Goal: Task Accomplishment & Management: Complete application form

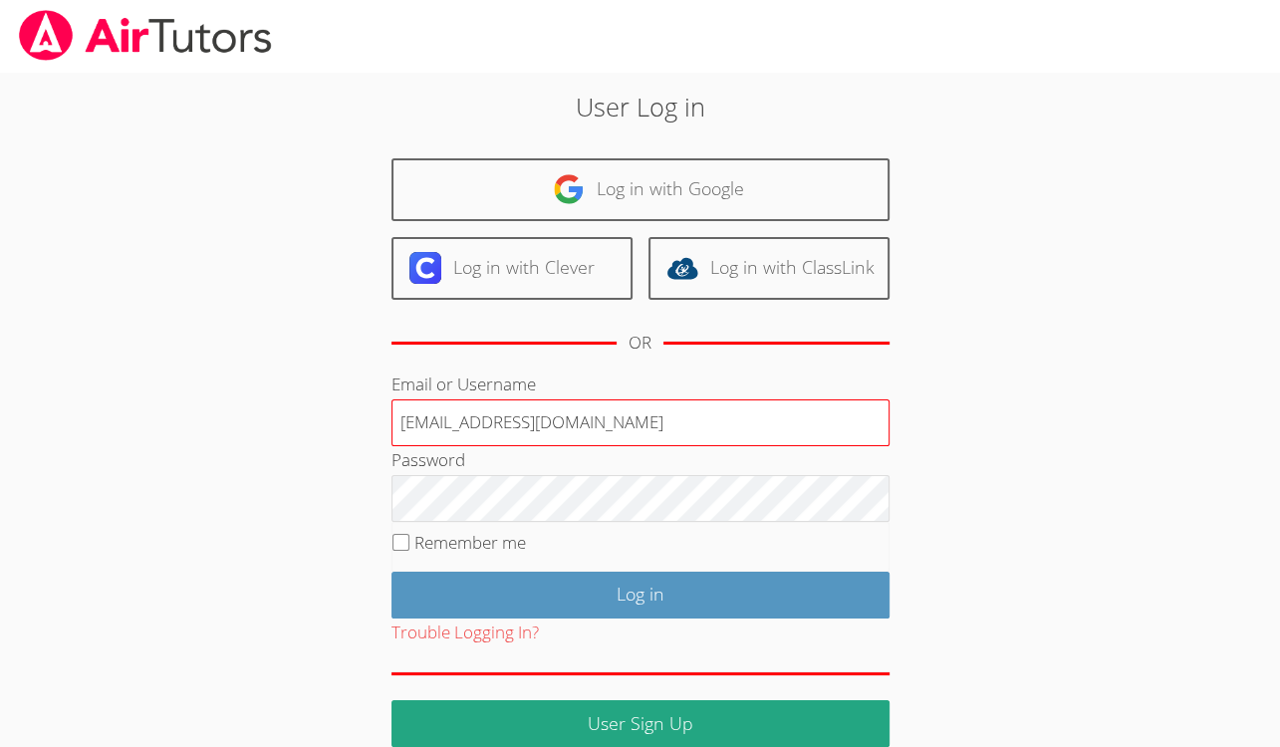
type input "[EMAIL_ADDRESS][DOMAIN_NAME]"
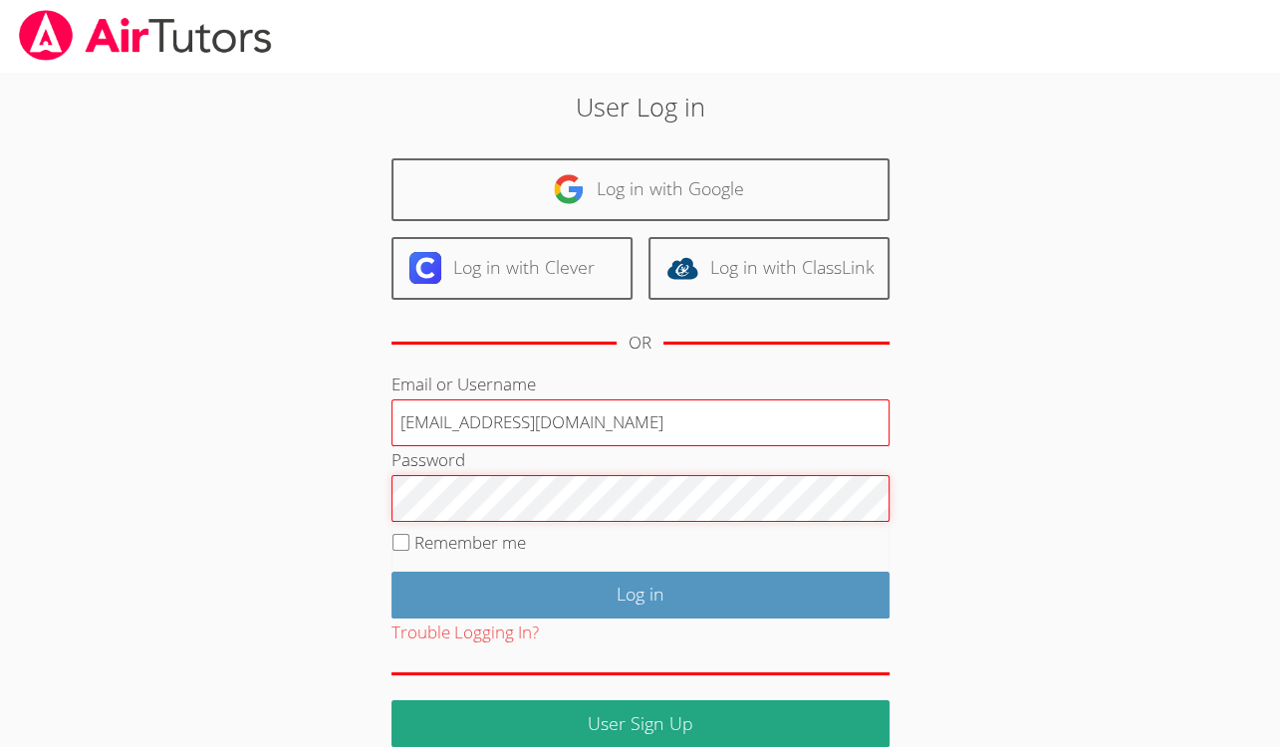
click at [392, 572] on input "Log in" at bounding box center [641, 595] width 498 height 47
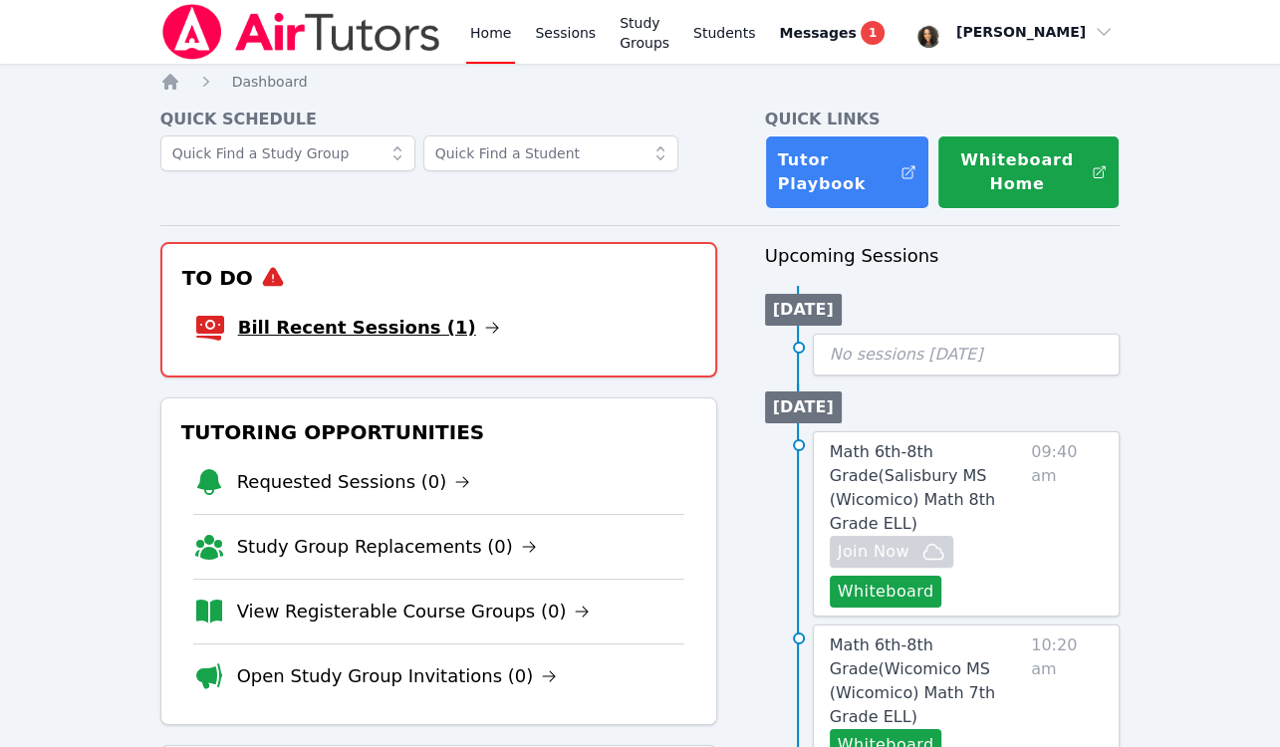
click at [326, 330] on link "Bill Recent Sessions (1)" at bounding box center [369, 328] width 262 height 28
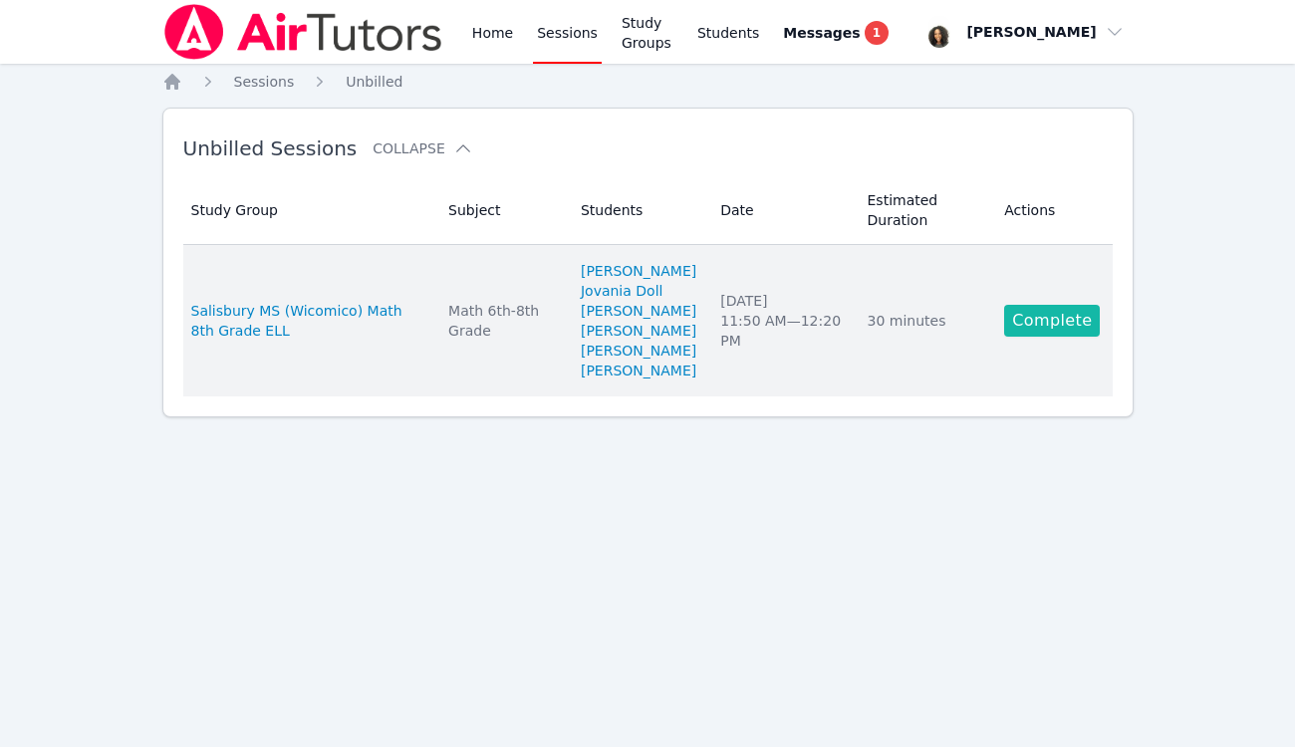
click at [1020, 337] on link "Complete" at bounding box center [1052, 321] width 96 height 32
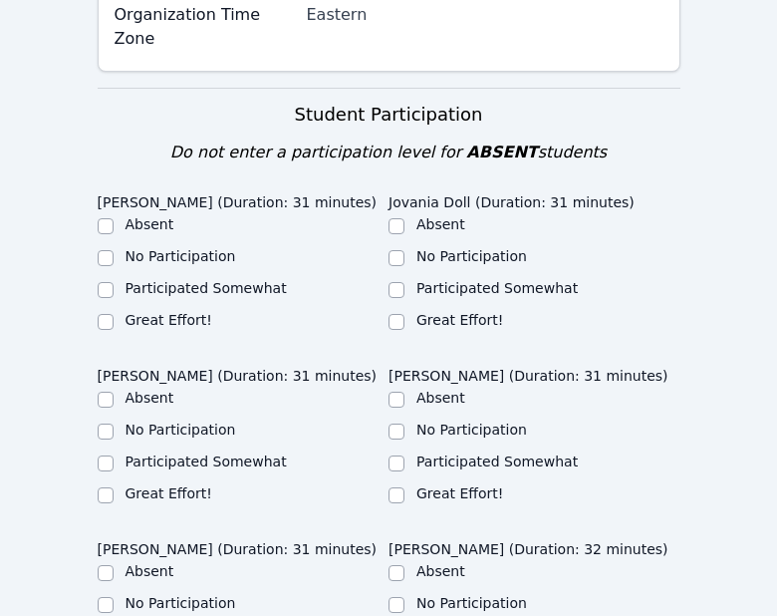
scroll to position [646, 0]
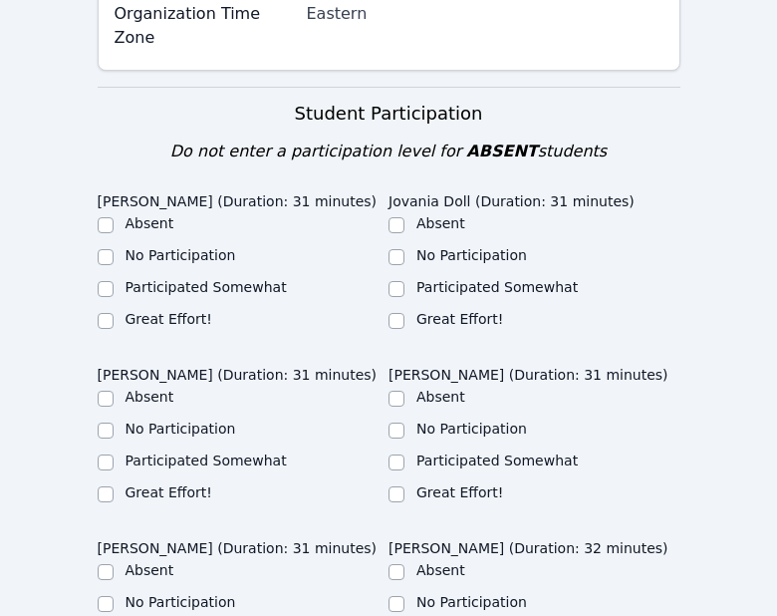
click at [140, 231] on div "Patrick Delva (Duration: 31 minutes) Absent No Participation Participated Somew…" at bounding box center [389, 443] width 583 height 520
click at [105, 313] on input "Great Effort!" at bounding box center [106, 321] width 16 height 16
checkbox input "true"
click at [418, 311] on label "Great Effort!" at bounding box center [459, 319] width 87 height 16
click at [405, 313] on input "Great Effort!" at bounding box center [397, 321] width 16 height 16
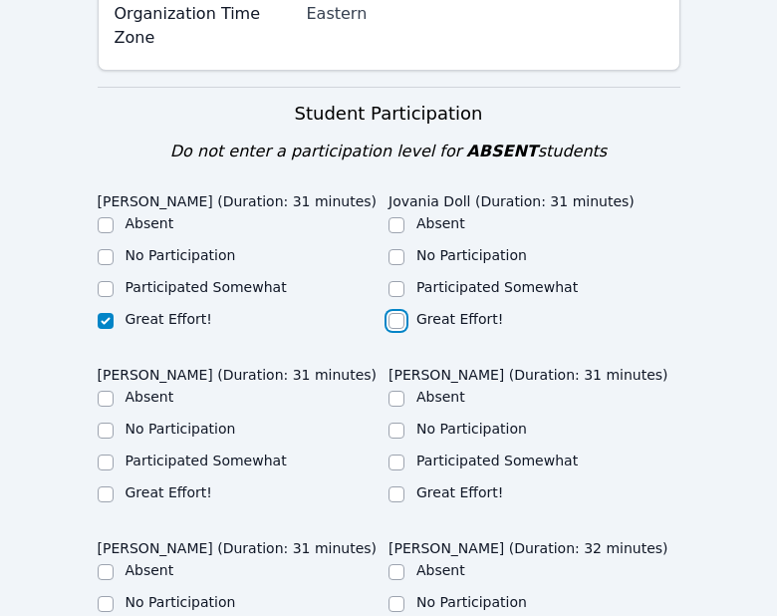
checkbox input "true"
click at [104, 486] on input "Great Effort!" at bounding box center [106, 494] width 16 height 16
checkbox input "true"
click at [399, 486] on input "Great Effort!" at bounding box center [397, 494] width 16 height 16
checkbox input "true"
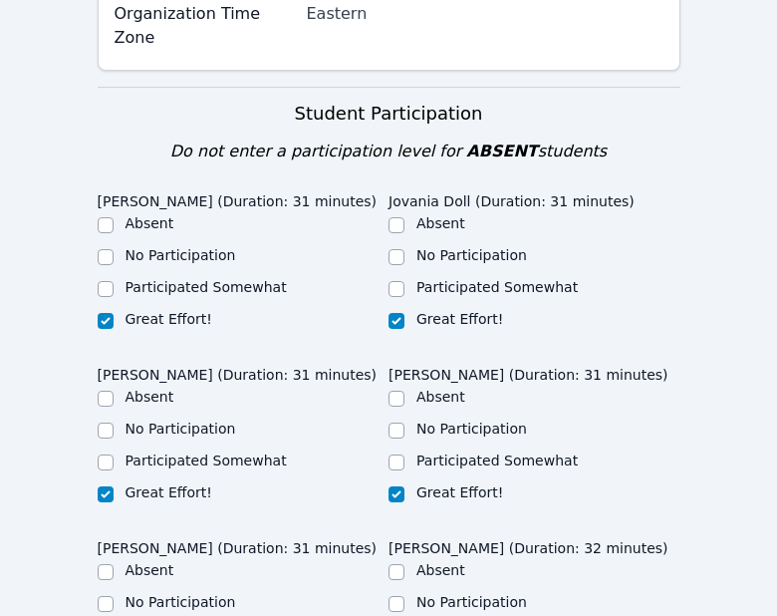
checkbox input "true"
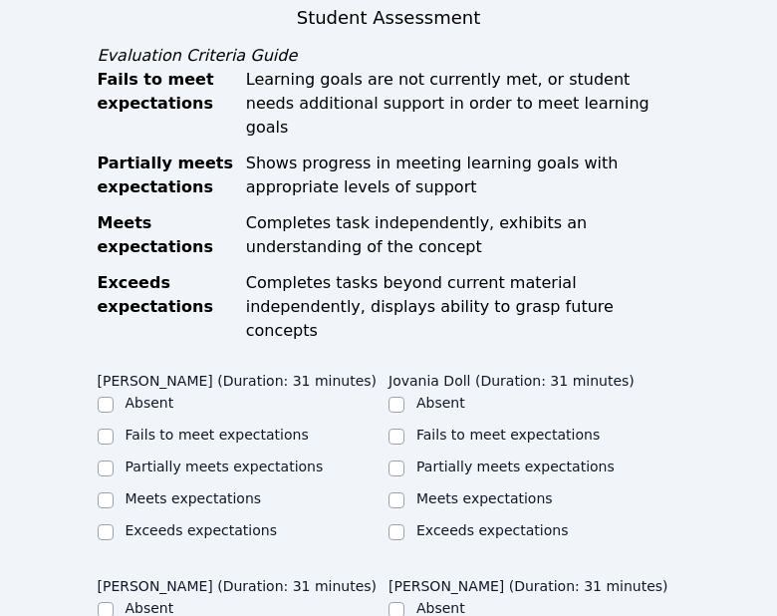
scroll to position [1361, 0]
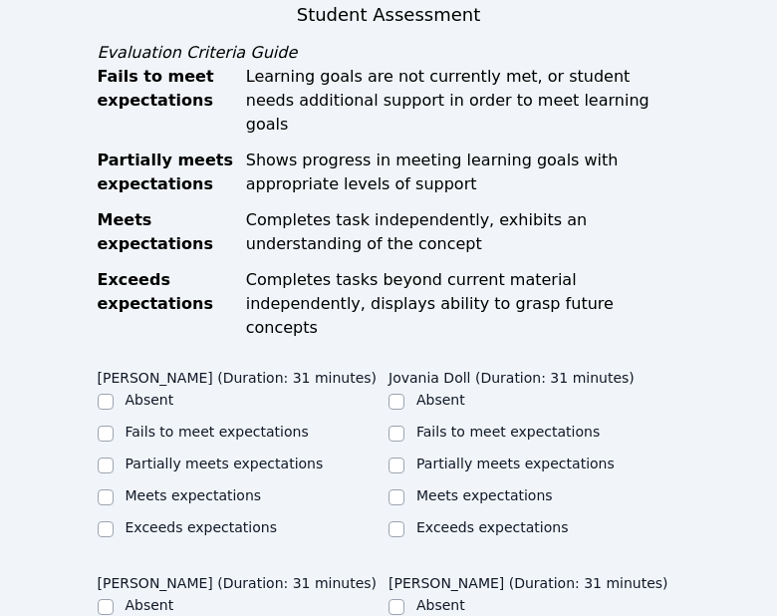
click at [144, 487] on label "Meets expectations" at bounding box center [194, 495] width 137 height 16
click at [114, 489] on input "Meets expectations" at bounding box center [106, 497] width 16 height 16
checkbox input "true"
click at [422, 487] on label "Meets expectations" at bounding box center [484, 495] width 137 height 16
click at [405, 489] on input "Meets expectations" at bounding box center [397, 497] width 16 height 16
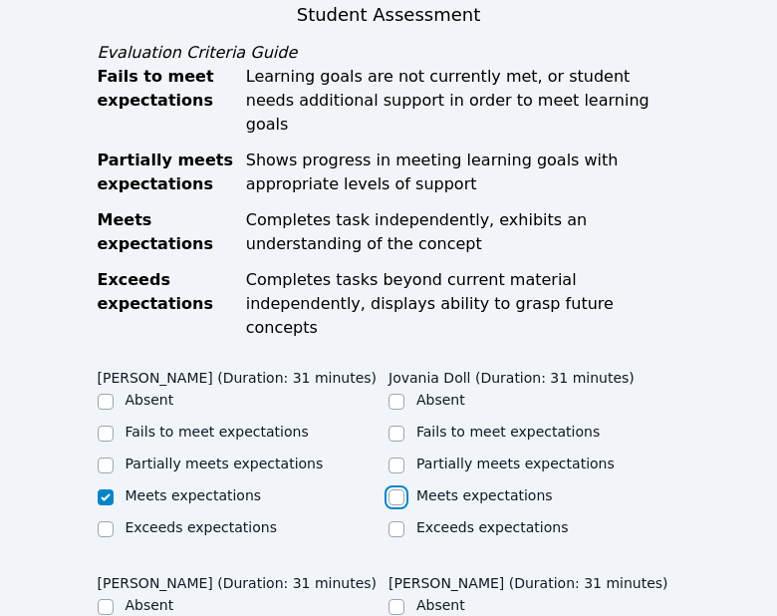
checkbox input "true"
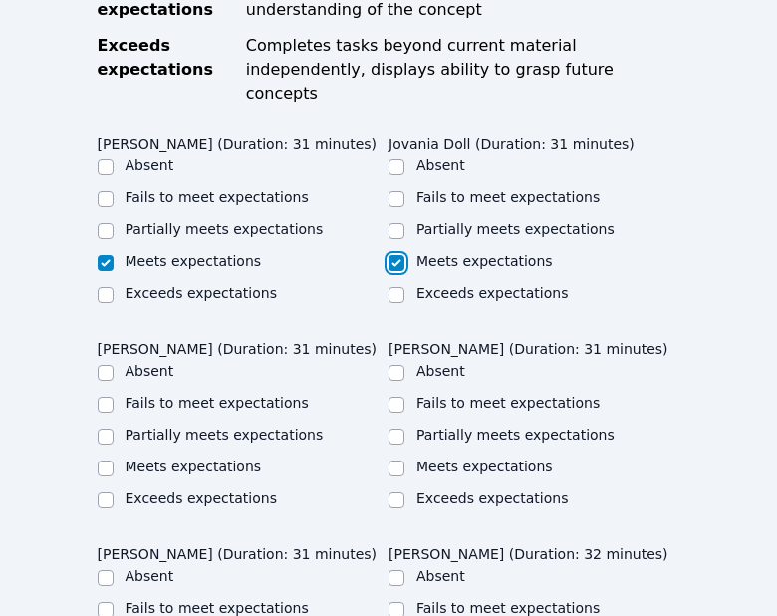
scroll to position [1613, 0]
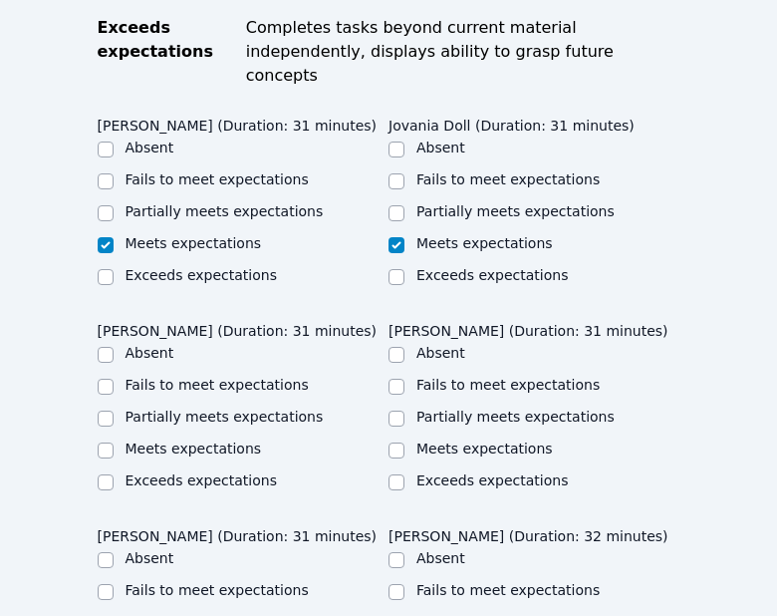
click at [186, 440] on label "Meets expectations" at bounding box center [194, 448] width 137 height 16
click at [114, 442] on input "Meets expectations" at bounding box center [106, 450] width 16 height 16
checkbox input "true"
click at [434, 440] on label "Meets expectations" at bounding box center [484, 448] width 137 height 16
click at [405, 442] on input "Meets expectations" at bounding box center [397, 450] width 16 height 16
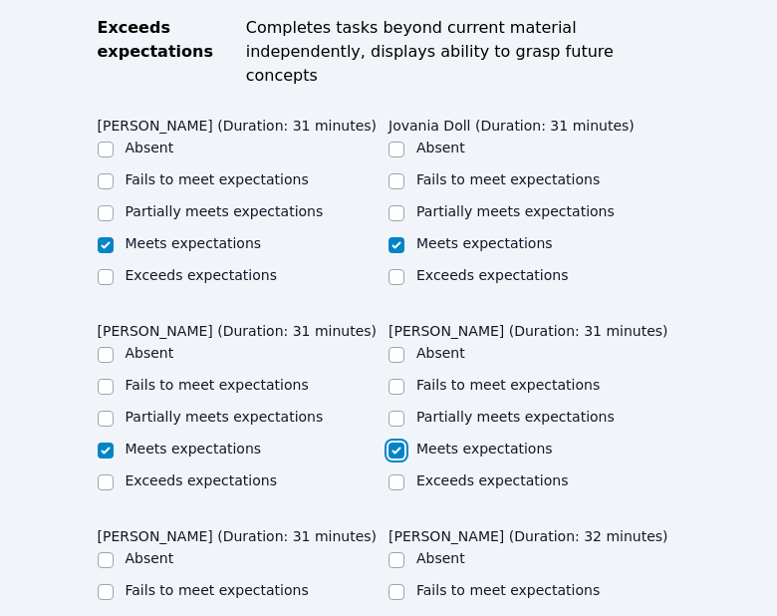
checkbox input "true"
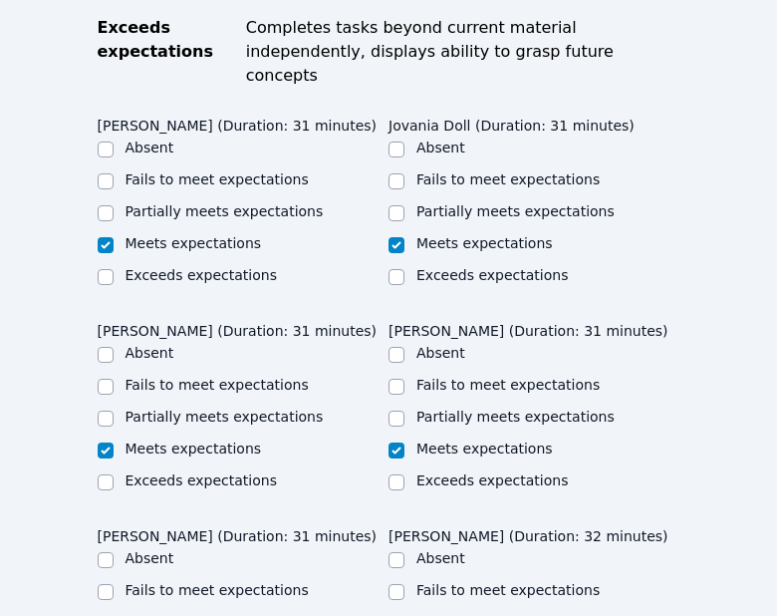
checkbox input "true"
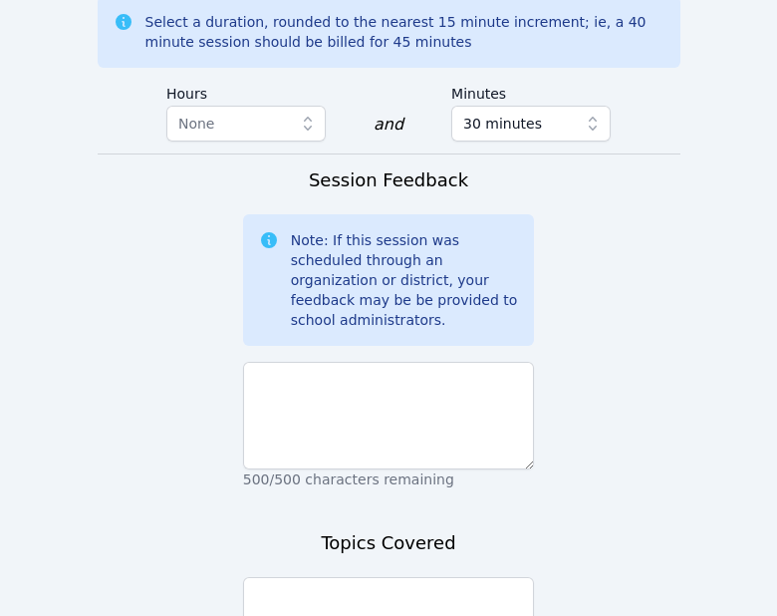
scroll to position [2470, 0]
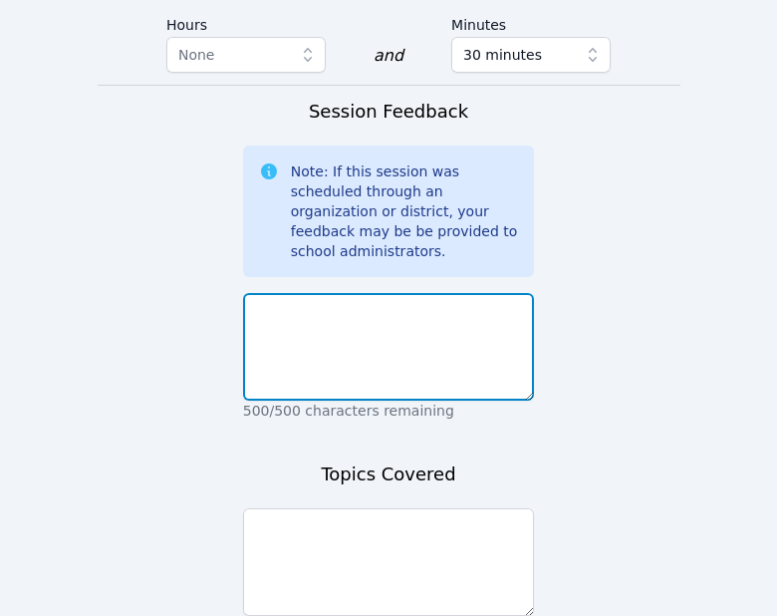
click at [425, 293] on textarea at bounding box center [389, 347] width 292 height 108
type textarea "T"
type textarea "They did a good job participating."
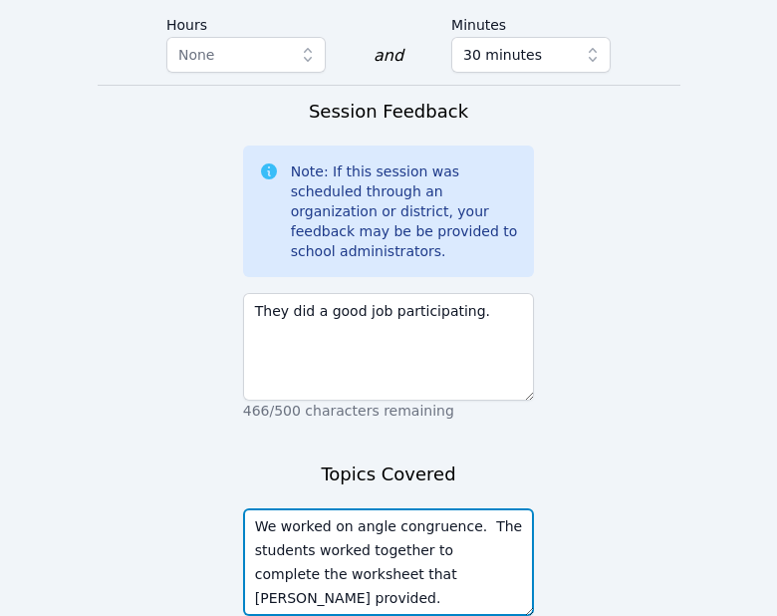
type textarea "We worked on angle congruence. The students worked together to complete the wor…"
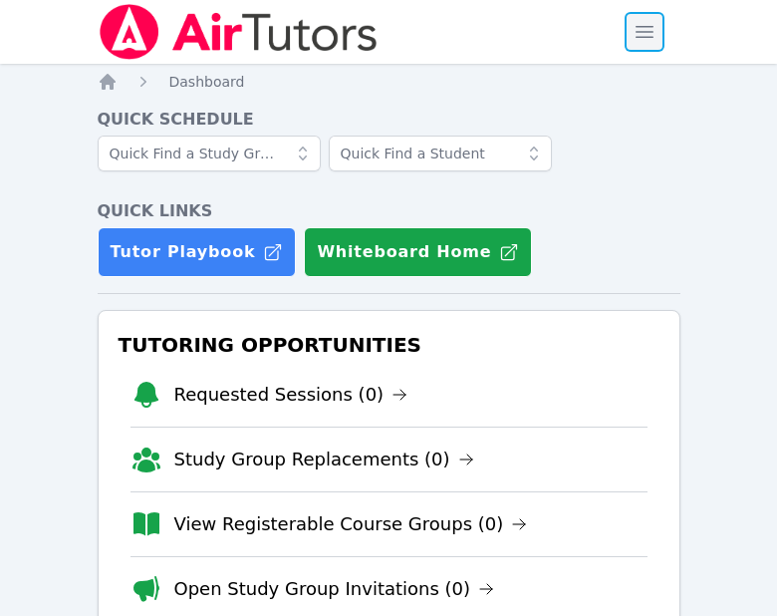
click at [641, 29] on span "button" at bounding box center [645, 32] width 44 height 44
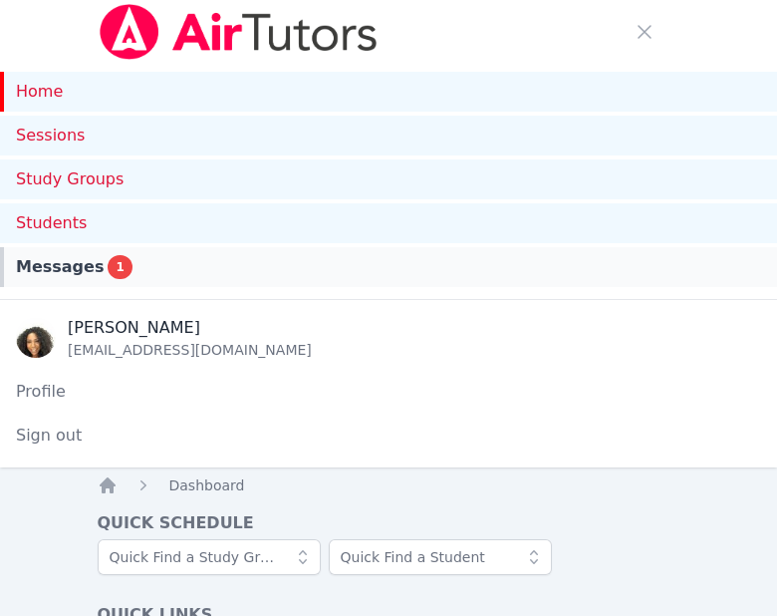
click at [72, 263] on span "Messages" at bounding box center [60, 267] width 88 height 24
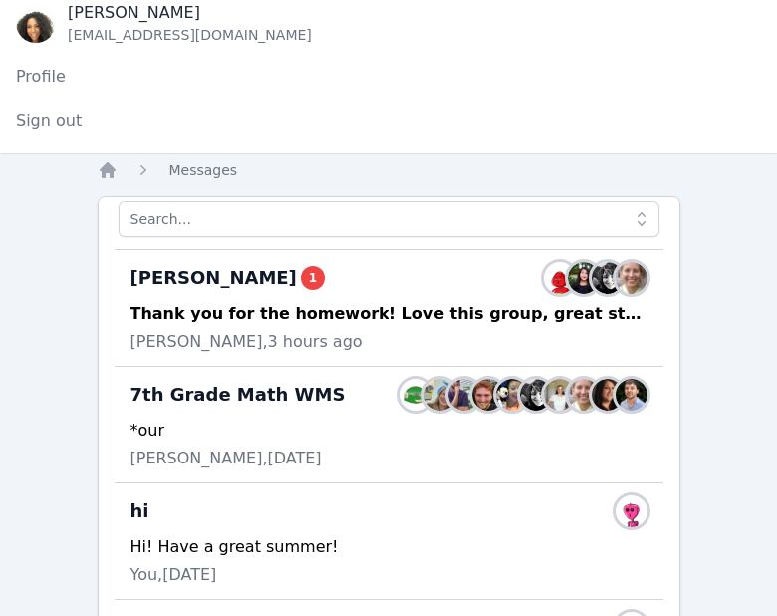
scroll to position [104, 0]
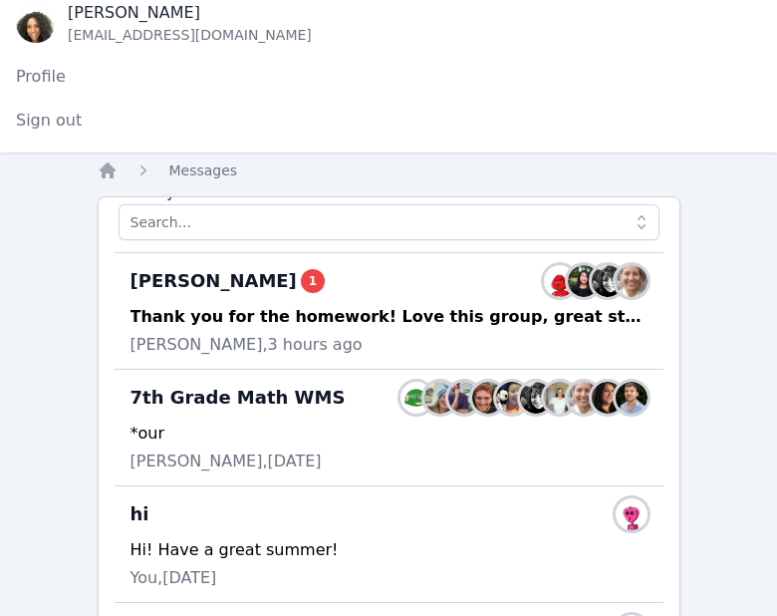
click at [313, 325] on div "Thank you for the homework! Love this group, great students!!" at bounding box center [389, 317] width 517 height 24
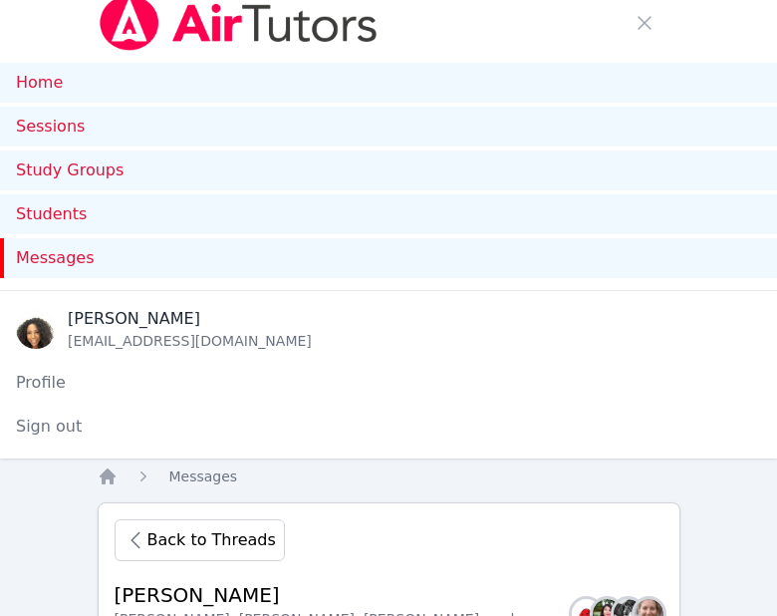
scroll to position [0, 0]
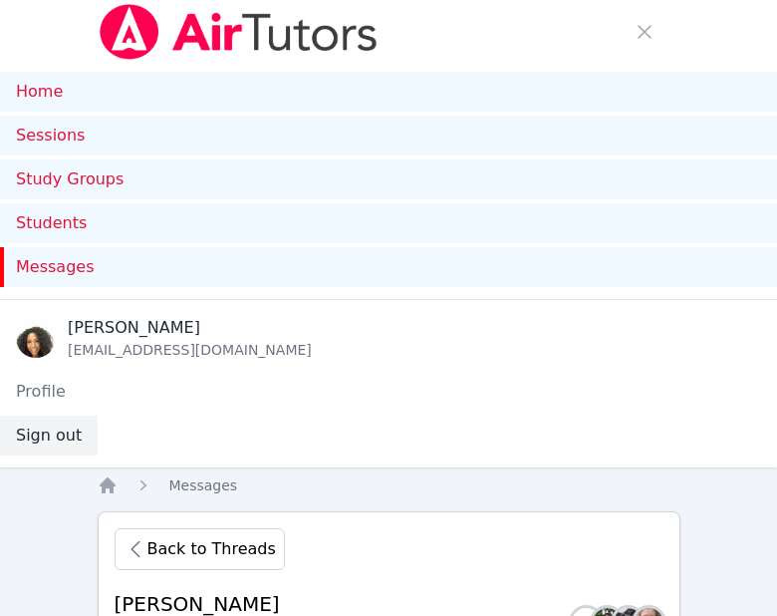
click at [41, 436] on button "Sign out" at bounding box center [49, 435] width 98 height 40
